Goal: Task Accomplishment & Management: Manage account settings

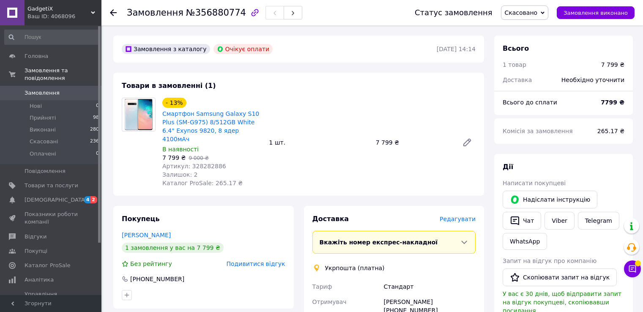
scroll to position [32, 0]
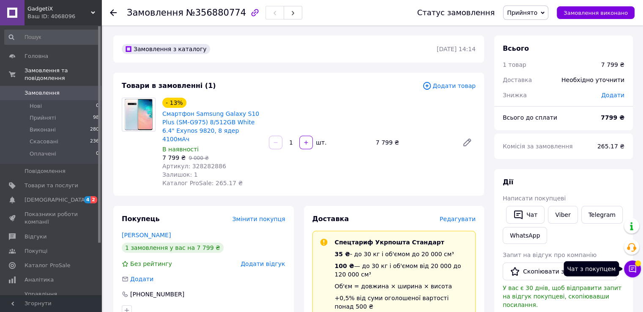
click at [632, 267] on icon at bounding box center [632, 268] width 7 height 7
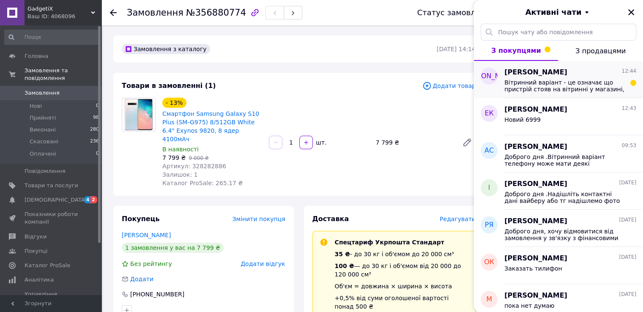
click at [582, 80] on span "Вітринний варіант - це означає що пристрій стояв на вітринні у магазині, можуть…" at bounding box center [564, 86] width 120 height 14
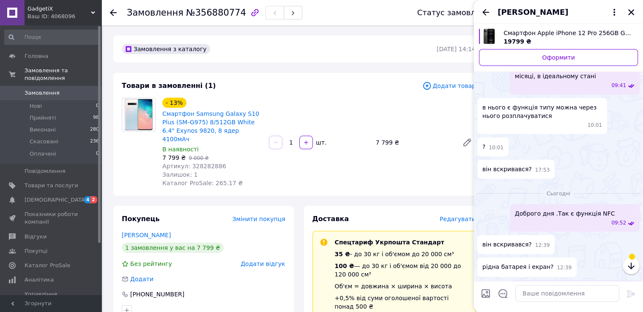
scroll to position [229, 0]
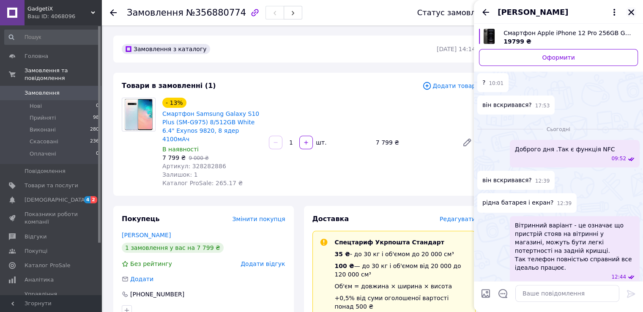
click at [627, 16] on icon "Закрити" at bounding box center [631, 12] width 8 height 8
